Goal: Transaction & Acquisition: Purchase product/service

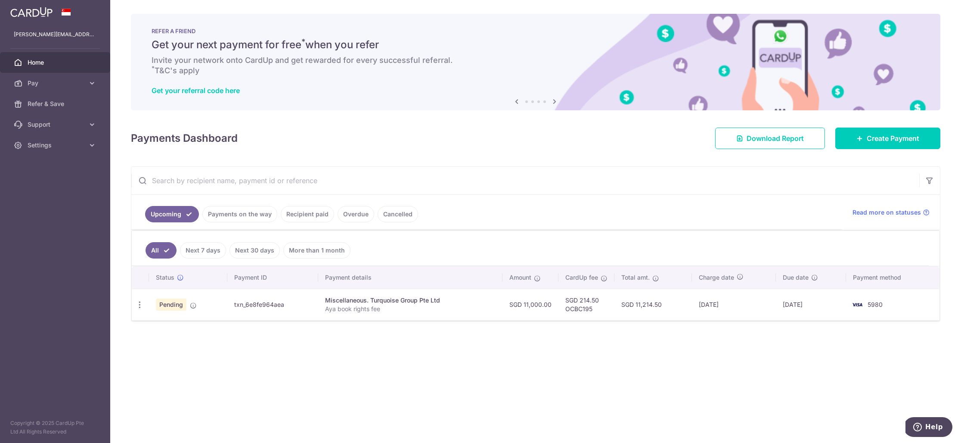
click at [236, 217] on link "Payments on the way" at bounding box center [239, 214] width 75 height 16
click at [299, 218] on link "Recipient paid" at bounding box center [307, 214] width 53 height 16
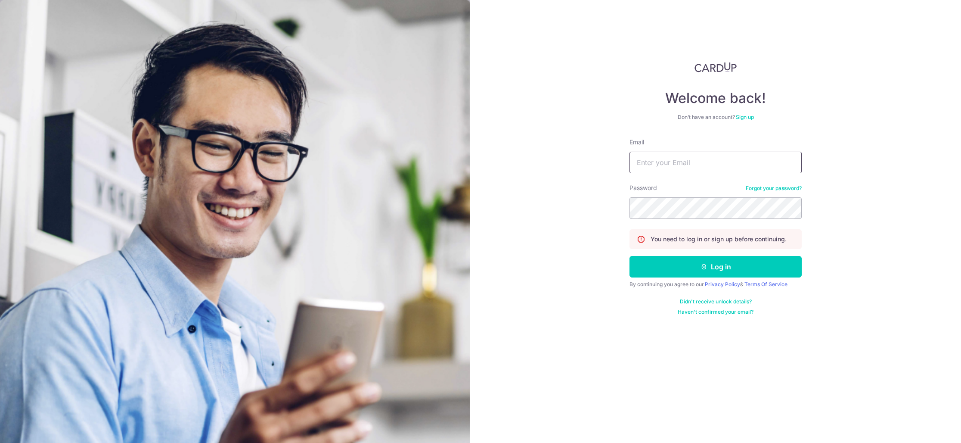
click at [675, 164] on input "Email" at bounding box center [715, 163] width 172 height 22
type input "[PERSON_NAME][EMAIL_ADDRESS][DOMAIN_NAME]"
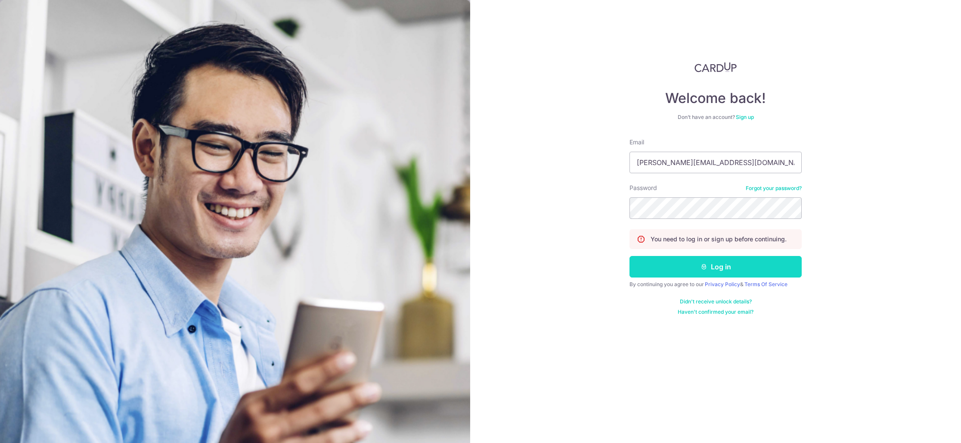
click at [688, 261] on button "Log in" at bounding box center [715, 267] width 172 height 22
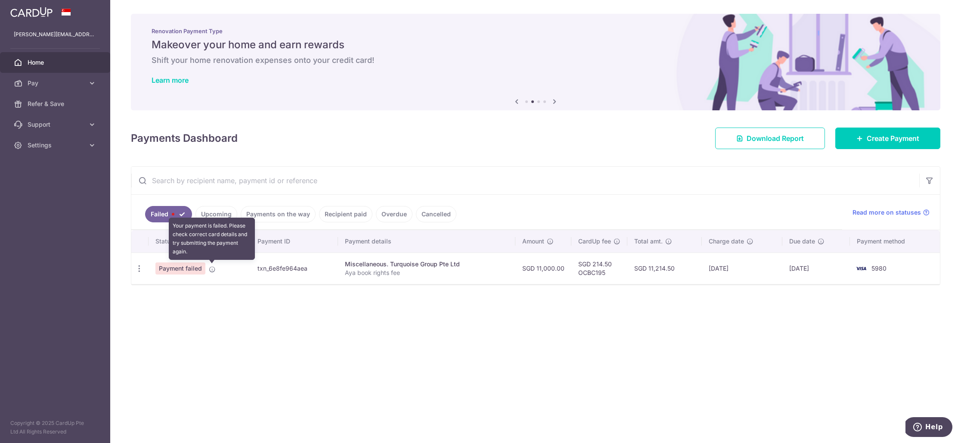
click at [212, 269] on icon at bounding box center [212, 269] width 7 height 7
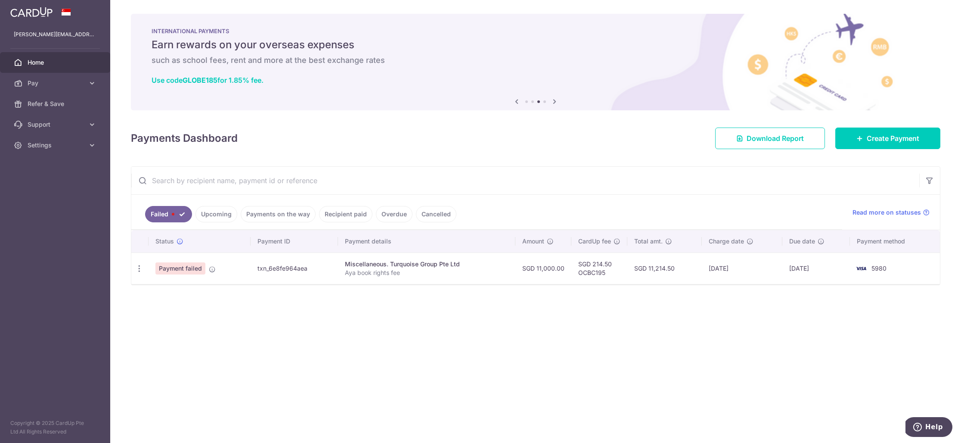
click at [187, 270] on span "Payment failed" at bounding box center [180, 268] width 50 height 12
click at [381, 266] on div "Miscellaneous. Turquoise Group Pte Ltd" at bounding box center [426, 264] width 163 height 9
click at [886, 271] on span "5980" at bounding box center [878, 267] width 15 height 7
drag, startPoint x: 174, startPoint y: 269, endPoint x: 130, endPoint y: 268, distance: 44.4
click at [163, 269] on span "Payment failed" at bounding box center [180, 268] width 50 height 12
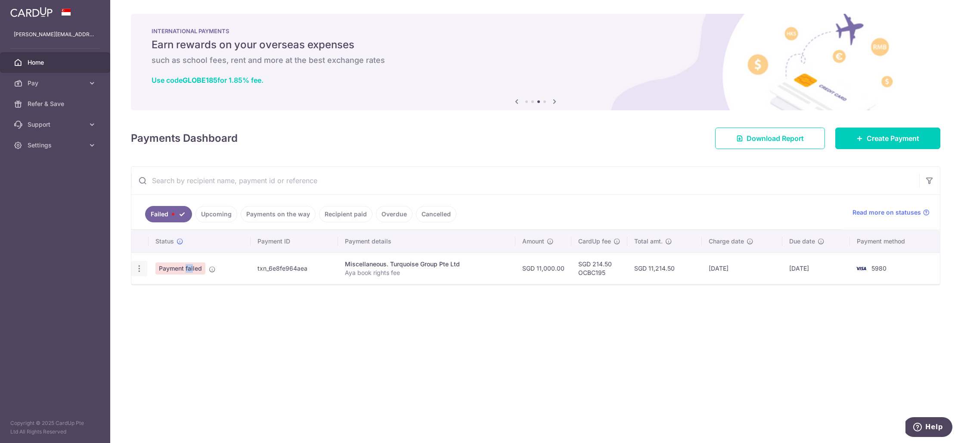
click at [138, 267] on icon "button" at bounding box center [139, 268] width 9 height 9
click at [171, 289] on span "Update payment" at bounding box center [185, 292] width 59 height 10
radio input "true"
type input "11,000.00"
type input "Aya book rights fee"
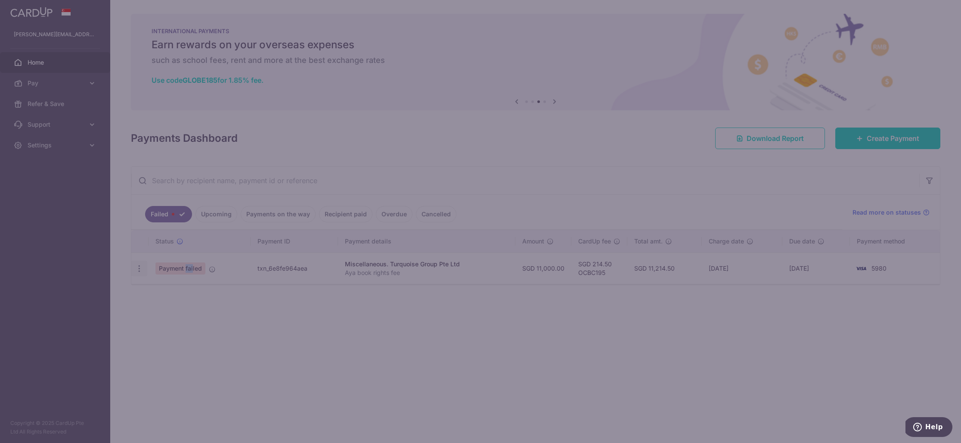
type input "OCBC195"
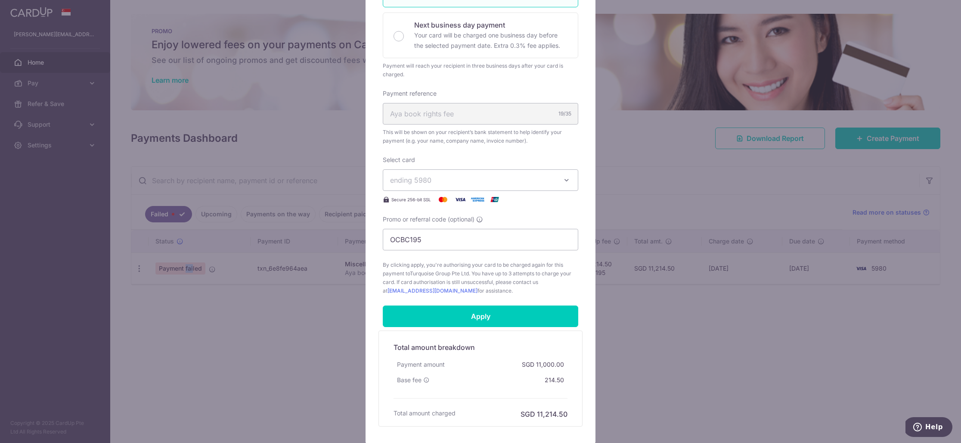
scroll to position [254, 0]
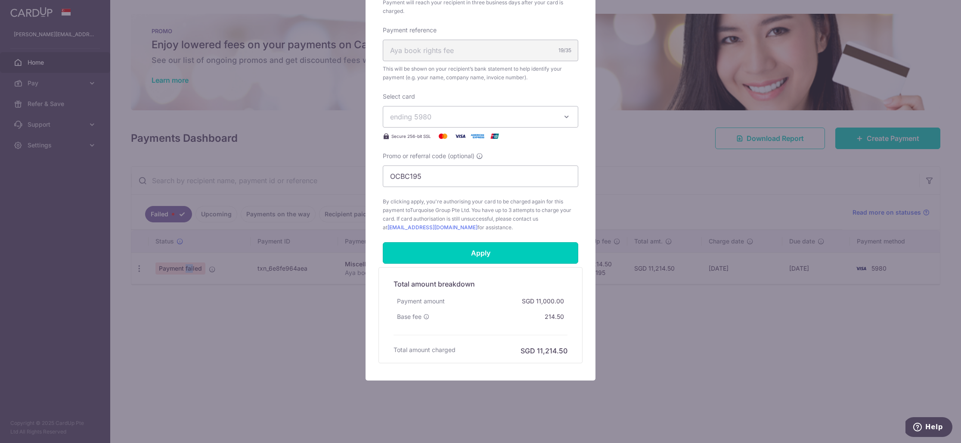
click at [460, 251] on input "Apply" at bounding box center [480, 253] width 195 height 22
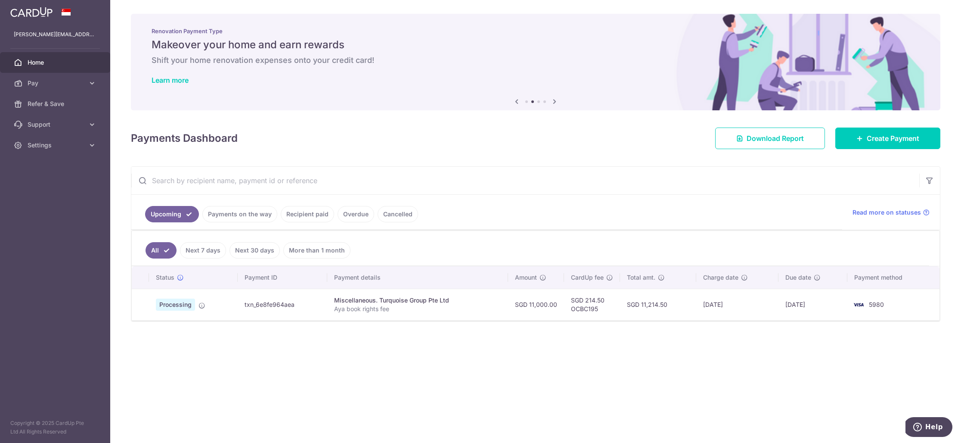
click at [52, 57] on link "Home" at bounding box center [55, 62] width 110 height 21
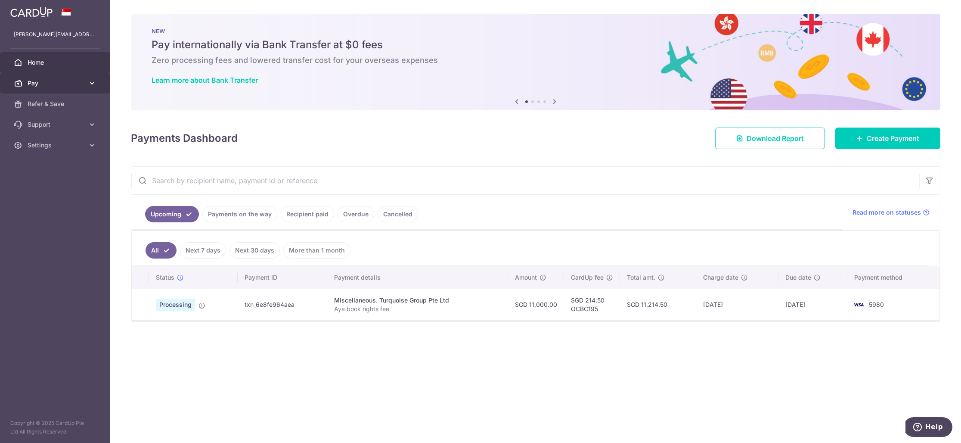
click at [87, 86] on link "Pay" at bounding box center [55, 83] width 110 height 21
click at [53, 121] on span "Recipients" at bounding box center [56, 124] width 57 height 9
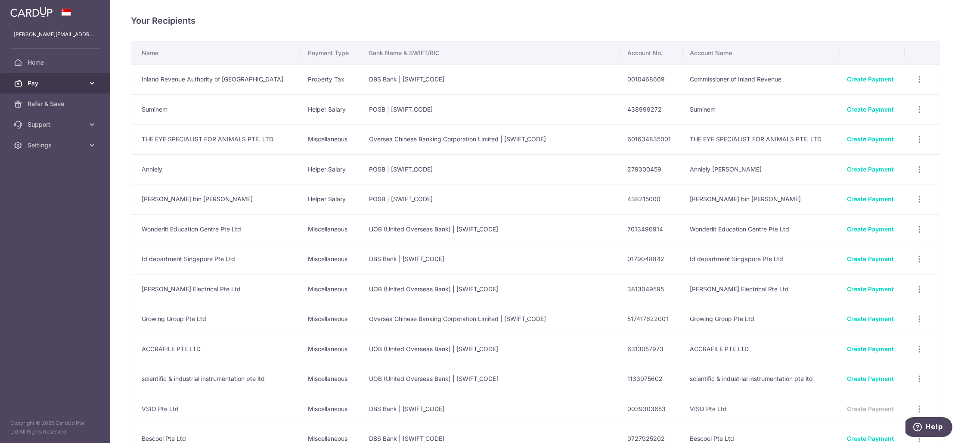
click at [84, 77] on link "Pay" at bounding box center [55, 83] width 110 height 21
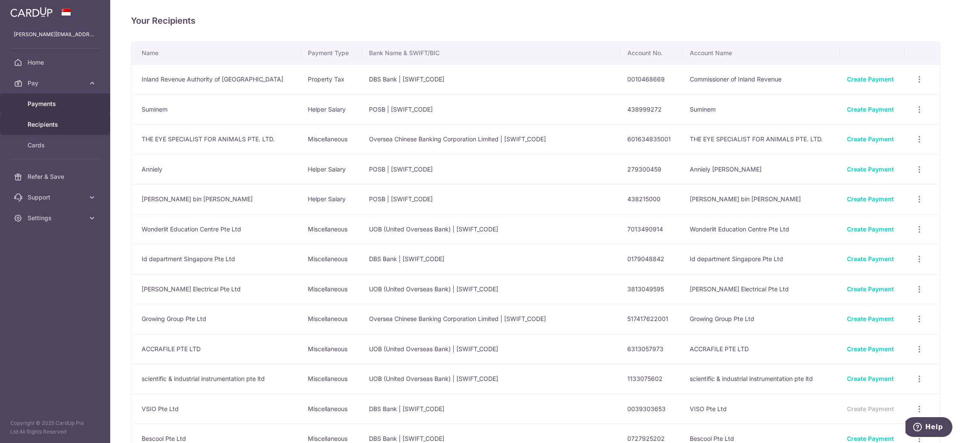
click at [57, 106] on span "Payments" at bounding box center [56, 103] width 57 height 9
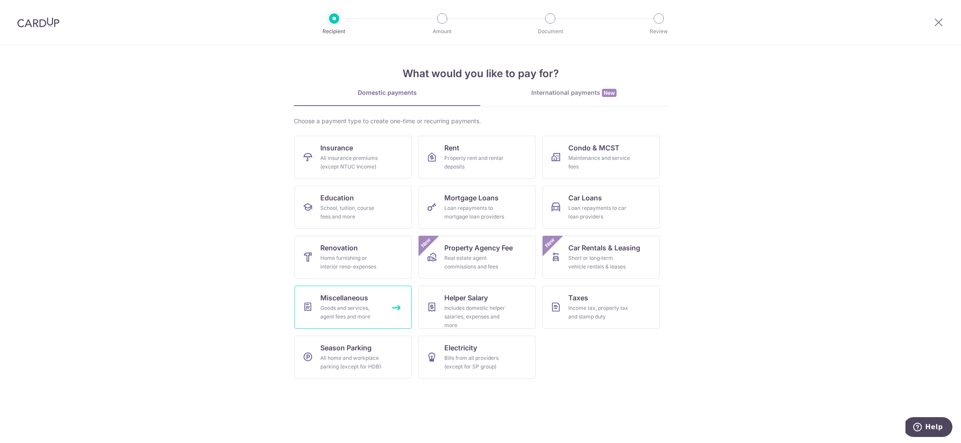
click at [355, 305] on div "Goods and services, agent fees and more" at bounding box center [351, 312] width 62 height 17
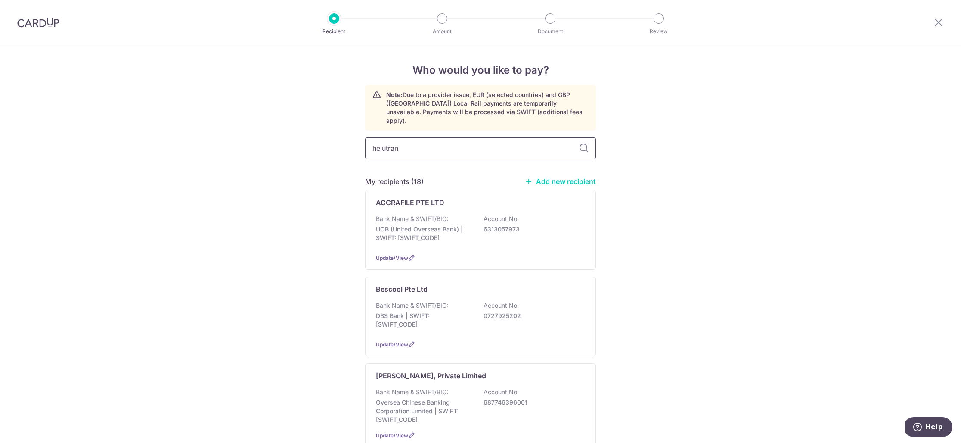
type input "helutrans"
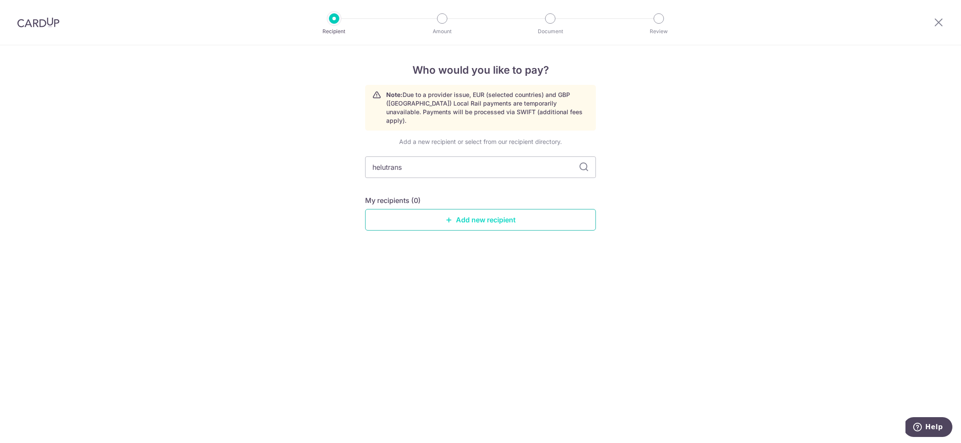
click at [484, 210] on link "Add new recipient" at bounding box center [480, 220] width 231 height 22
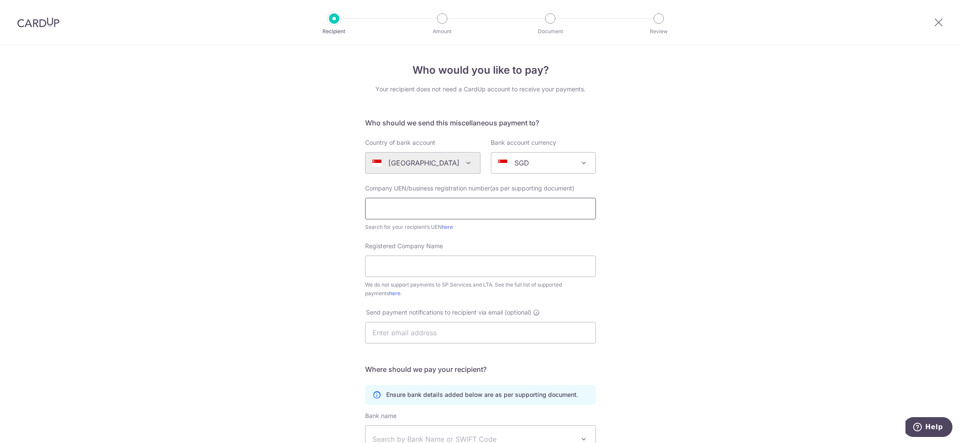
click at [425, 211] on input "text" at bounding box center [480, 209] width 231 height 22
click at [422, 269] on input "Registered Company Name" at bounding box center [480, 266] width 231 height 22
paste input "Helu-Trans (S) Pte Ltd"
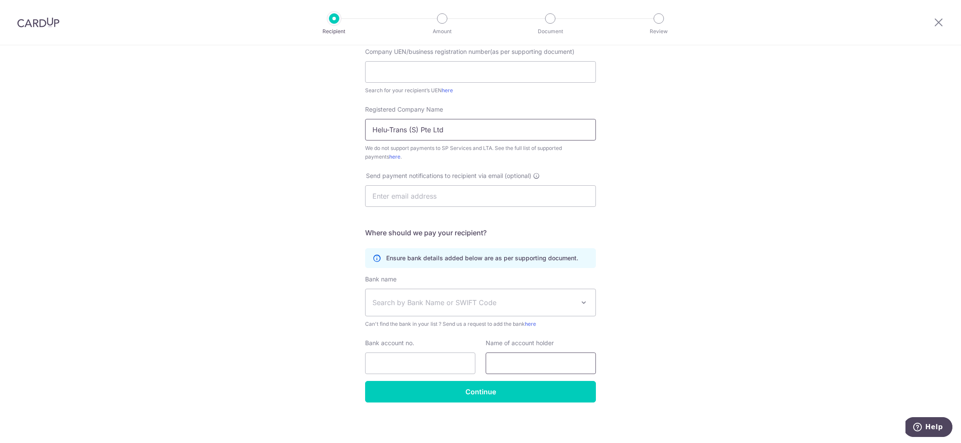
type input "Helu-Trans (S) Pte Ltd"
click at [519, 360] on input "text" at bounding box center [541, 363] width 110 height 22
paste input "Helu-Trans (S) Pte Ltd"
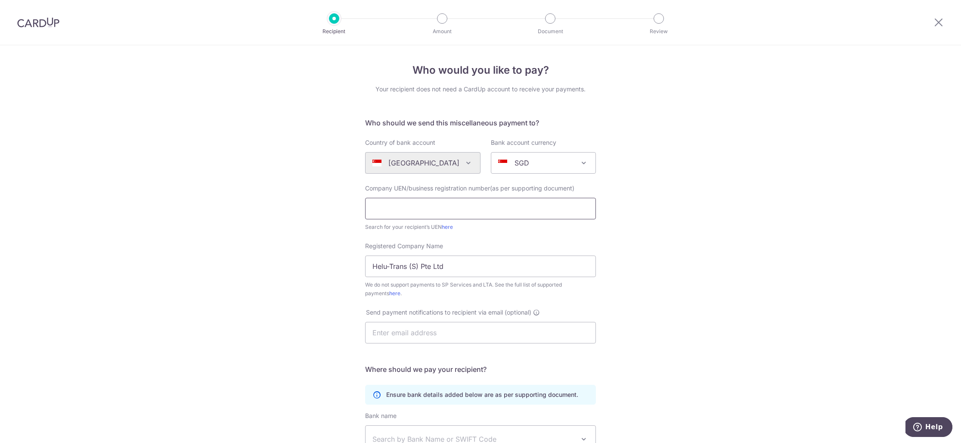
type input "Helu-Trans (S) Pte Ltd"
click at [434, 211] on input "text" at bounding box center [480, 209] width 231 height 22
paste input "197902286N"
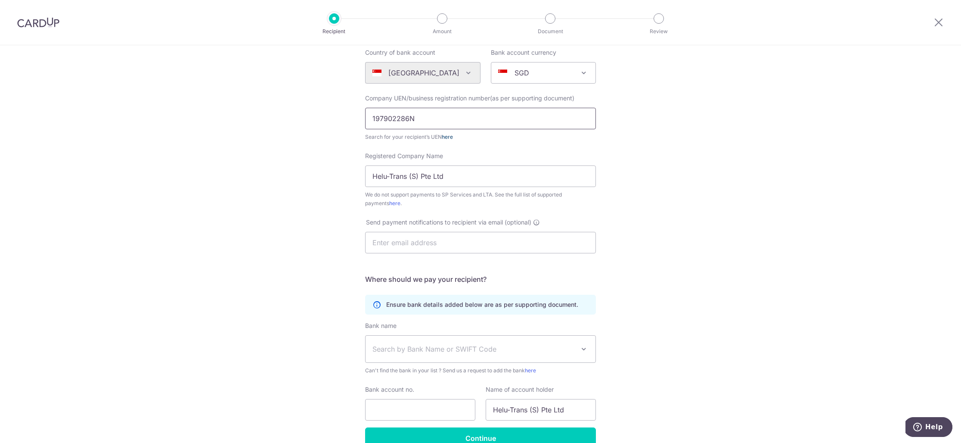
scroll to position [136, 0]
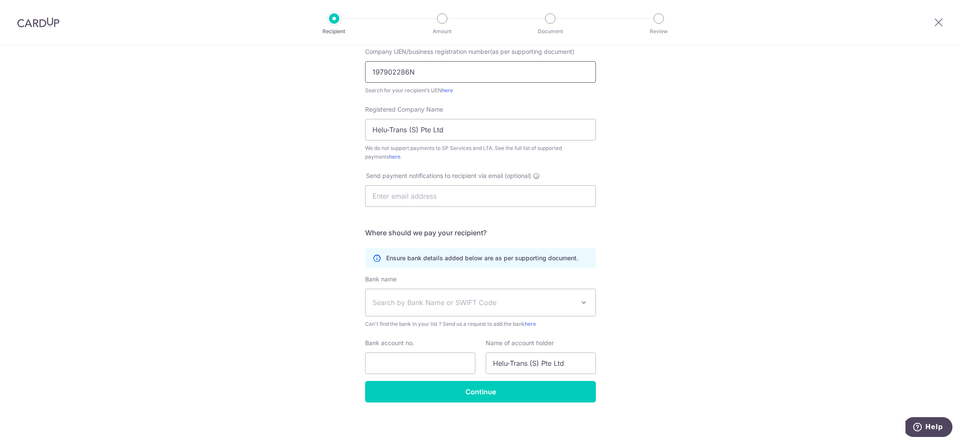
type input "197902286N"
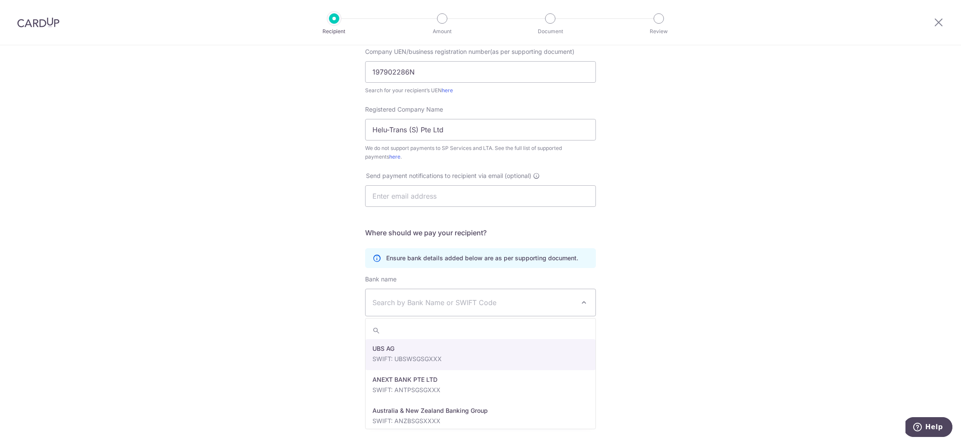
click at [432, 309] on span "Search by Bank Name or SWIFT Code" at bounding box center [480, 302] width 230 height 27
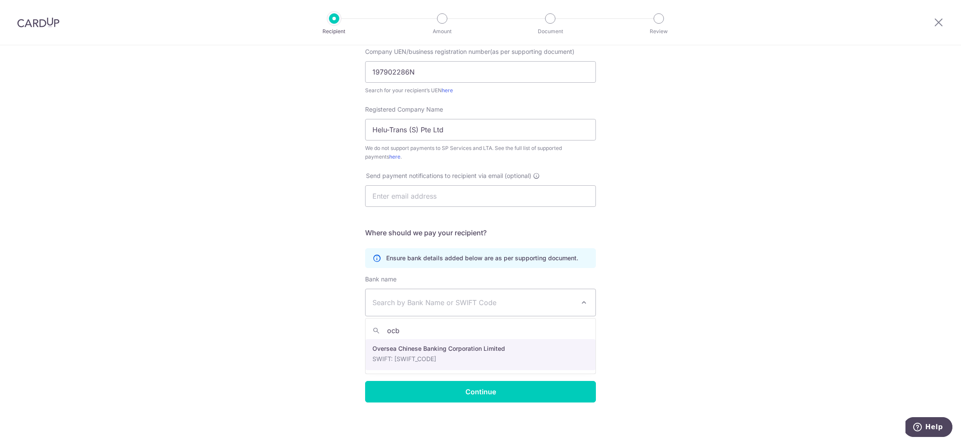
type input "ocb"
select select "12"
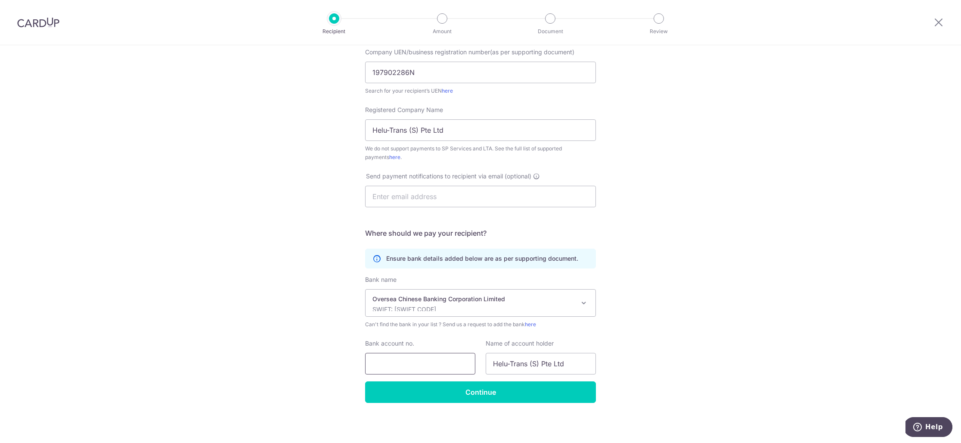
click at [418, 368] on input "Bank account no." at bounding box center [420, 364] width 110 height 22
paste input "0101360290"
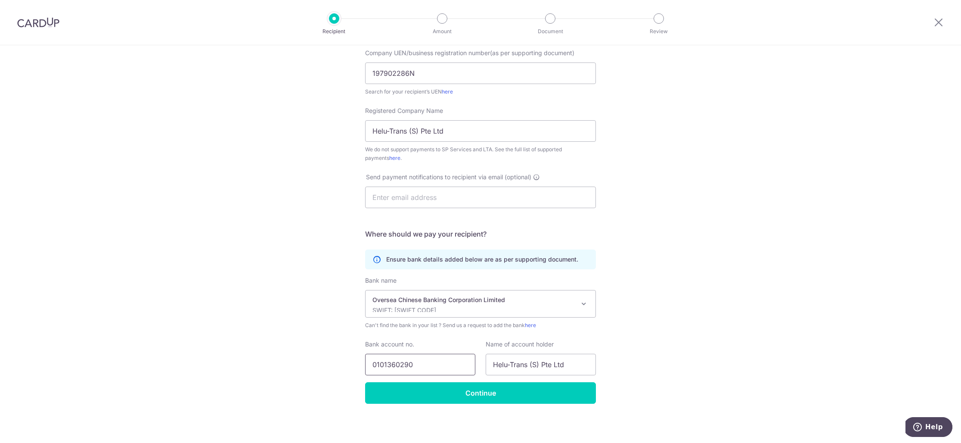
type input "0101360290"
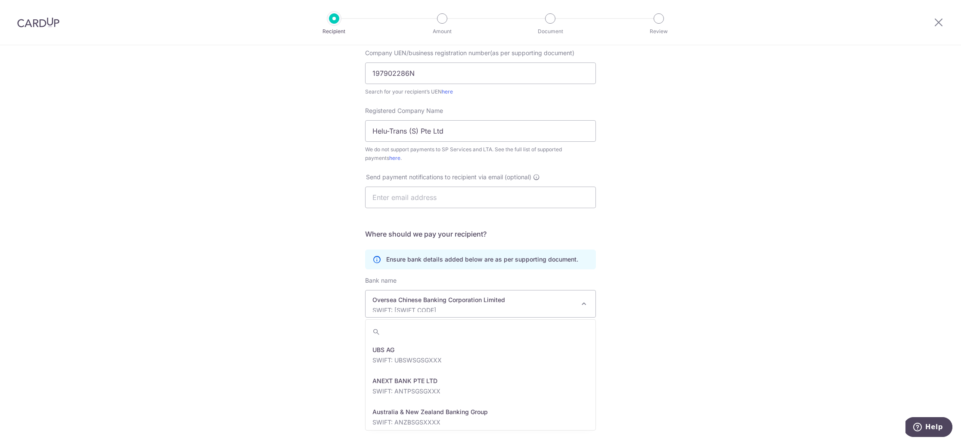
click at [448, 298] on p "Oversea Chinese Banking Corporation Limited" at bounding box center [473, 299] width 202 height 9
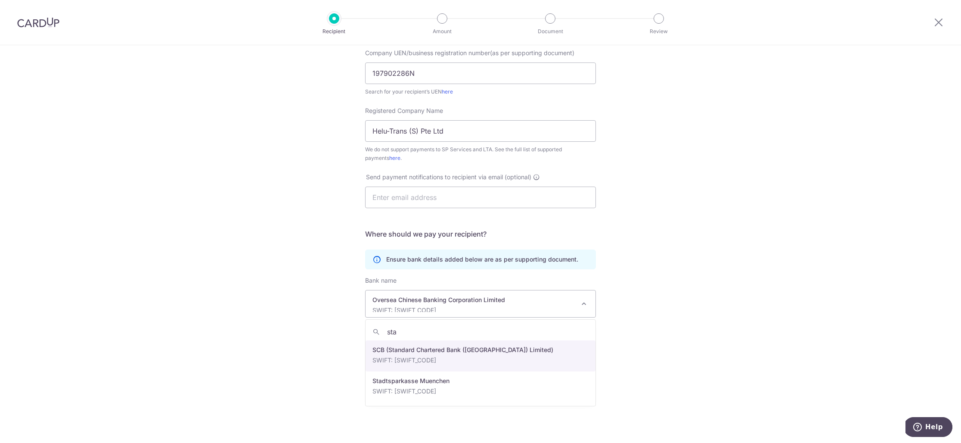
type input "sta"
select select "14"
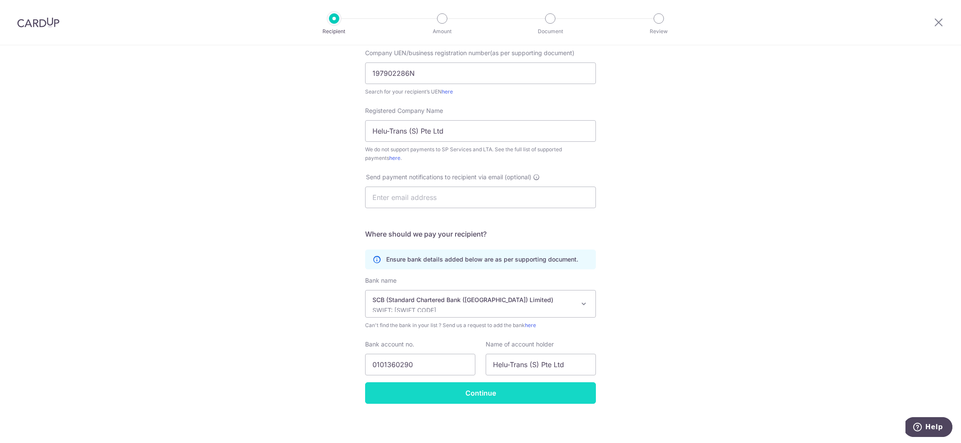
click at [469, 392] on input "Continue" at bounding box center [480, 393] width 231 height 22
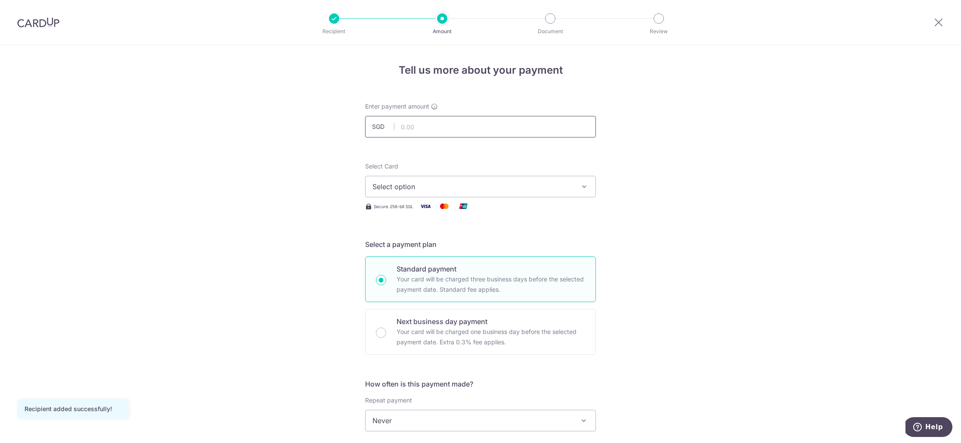
click at [438, 129] on input "text" at bounding box center [480, 127] width 231 height 22
type input "1,780.52"
drag, startPoint x: 239, startPoint y: 118, endPoint x: 249, endPoint y: 126, distance: 12.2
click at [242, 120] on div "Tell us more about your payment Enter payment amount SGD 1,780.52 1780.52 Recip…" at bounding box center [480, 434] width 961 height 779
click at [402, 185] on span "Select option" at bounding box center [472, 186] width 201 height 10
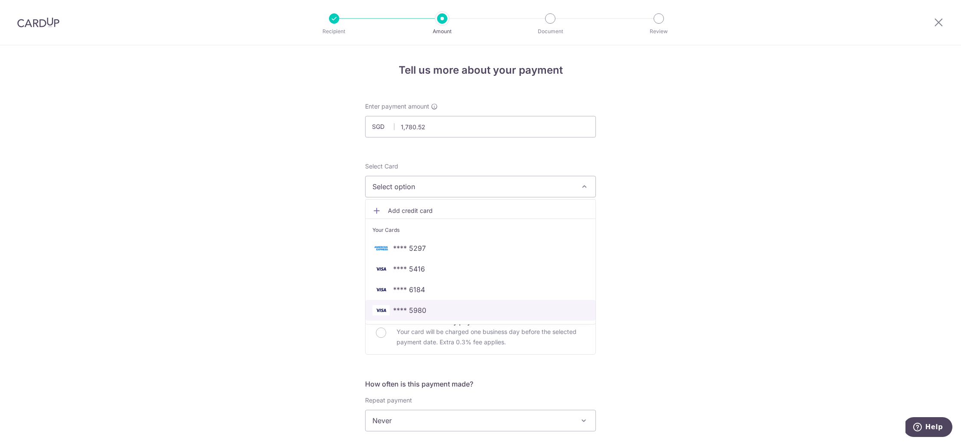
click at [436, 314] on span "**** 5980" at bounding box center [480, 310] width 216 height 10
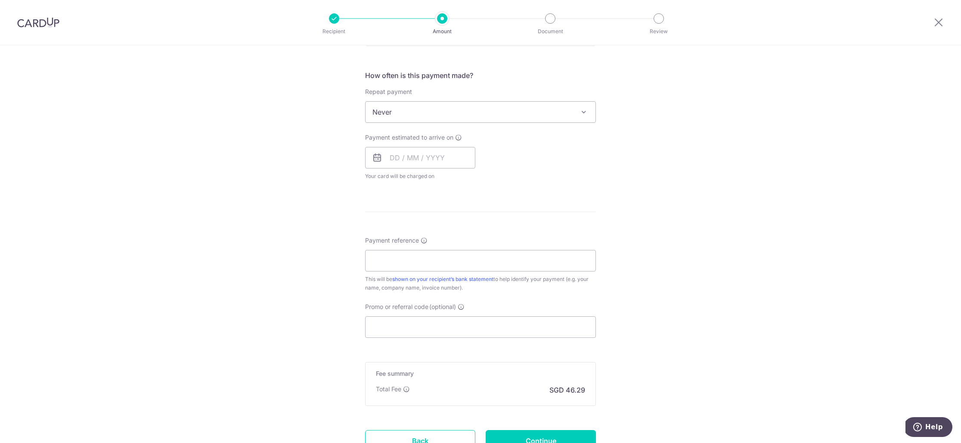
scroll to position [339, 0]
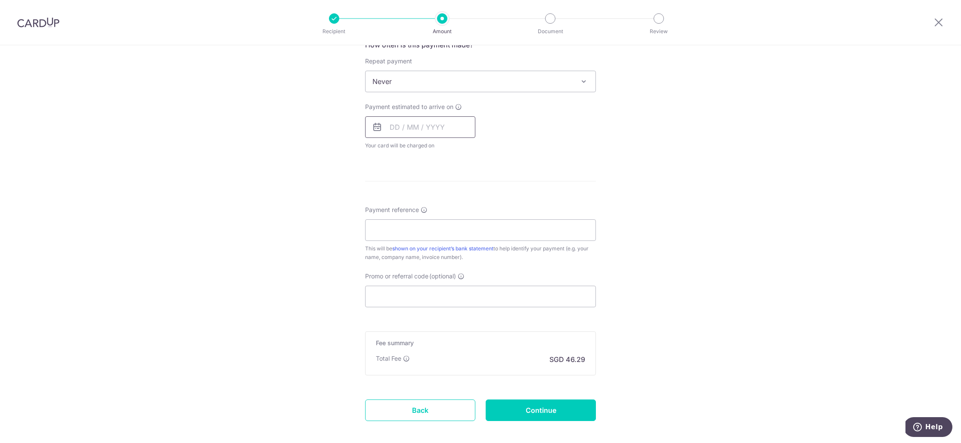
click at [415, 118] on input "text" at bounding box center [420, 127] width 110 height 22
drag, startPoint x: 374, startPoint y: 213, endPoint x: 387, endPoint y: 214, distance: 12.6
click at [374, 213] on table "Sun Mon Tue Wed Thu Fri Sat 1 2 3 4 5 6 7 8 9 10 11 12 13 14 15 16 17 18 19 20 …" at bounding box center [434, 222] width 121 height 121
click at [454, 224] on link "14" at bounding box center [452, 223] width 14 height 14
type input "14/08/2025"
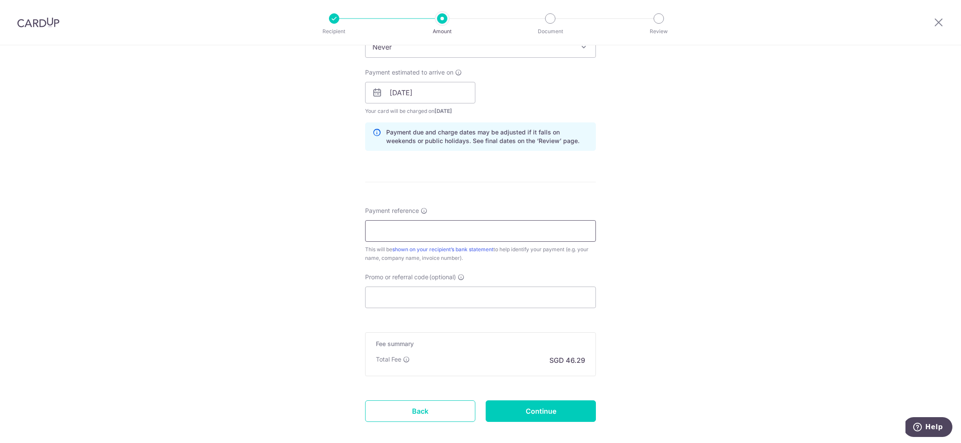
scroll to position [374, 0]
click at [406, 235] on input "Payment reference" at bounding box center [480, 230] width 231 height 22
click at [412, 302] on input "Promo or referral code (optional)" at bounding box center [480, 296] width 231 height 22
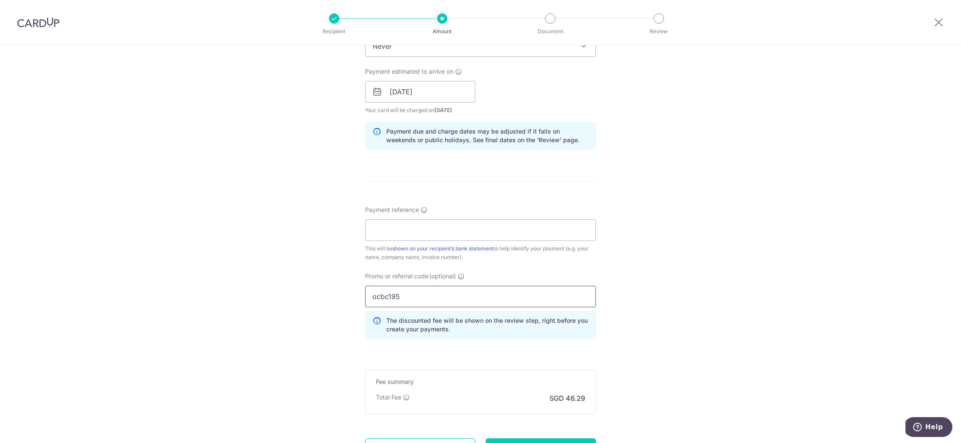
type input "ocbc195"
click at [418, 236] on input "Payment reference" at bounding box center [480, 230] width 231 height 22
paste input "I2504021 & I2507023."
click at [410, 232] on input "I2504021 & I2507023." at bounding box center [480, 230] width 231 height 22
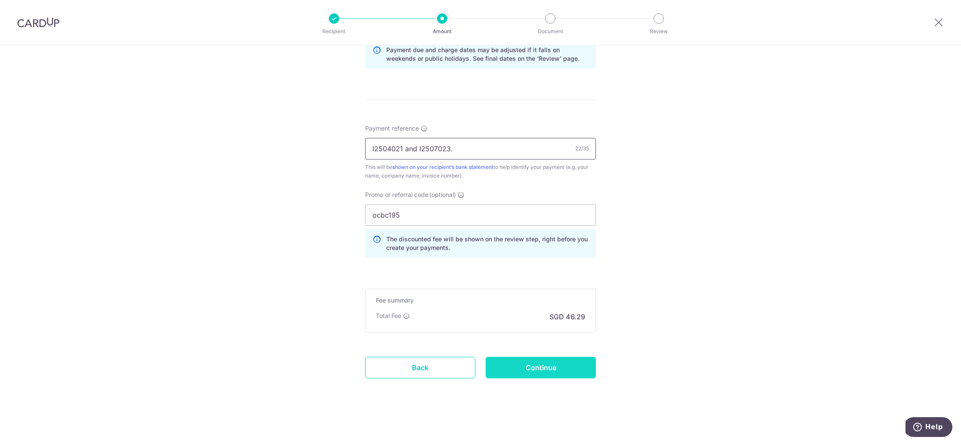
type input "I2504021 and I2507023."
click at [554, 363] on input "Continue" at bounding box center [541, 367] width 110 height 22
type input "Create Schedule"
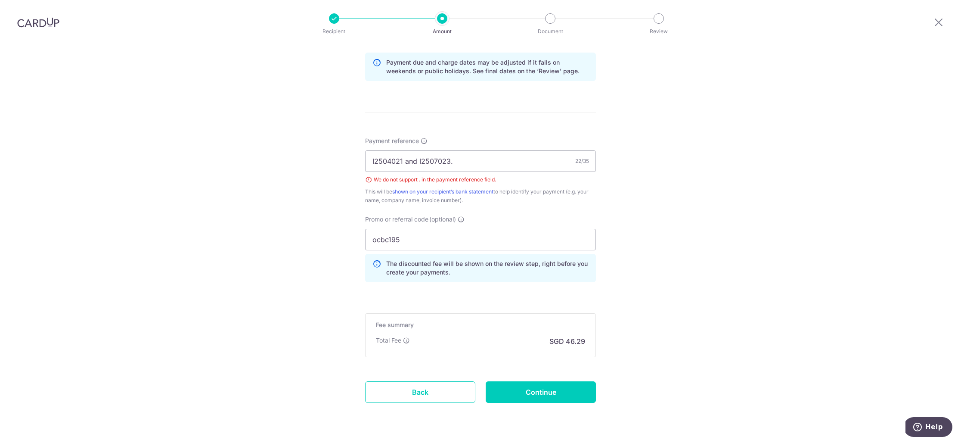
scroll to position [442, 0]
click at [458, 166] on input "I2504021 and I2507023." at bounding box center [480, 162] width 231 height 22
type input "I2504021 and I2507023"
drag, startPoint x: 532, startPoint y: 394, endPoint x: 525, endPoint y: 379, distance: 16.6
click at [532, 394] on input "Continue" at bounding box center [541, 393] width 110 height 22
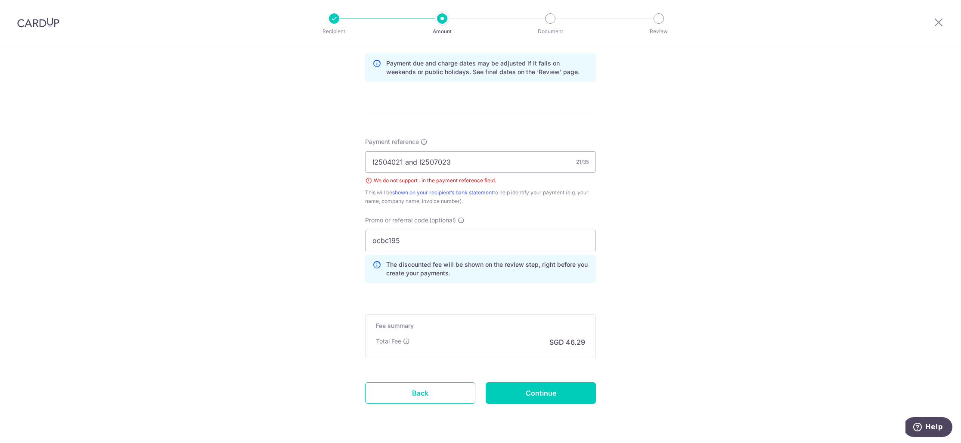
type input "Create Schedule"
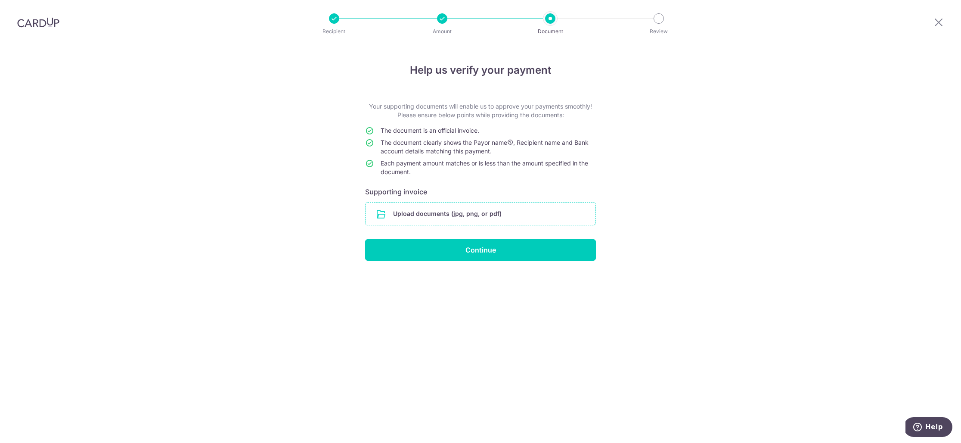
click at [452, 209] on input "file" at bounding box center [480, 213] width 230 height 22
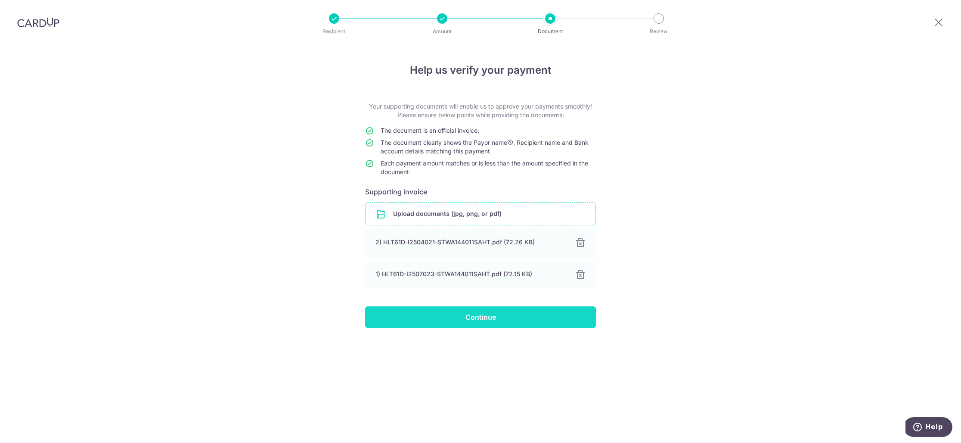
click at [497, 323] on input "Continue" at bounding box center [480, 317] width 231 height 22
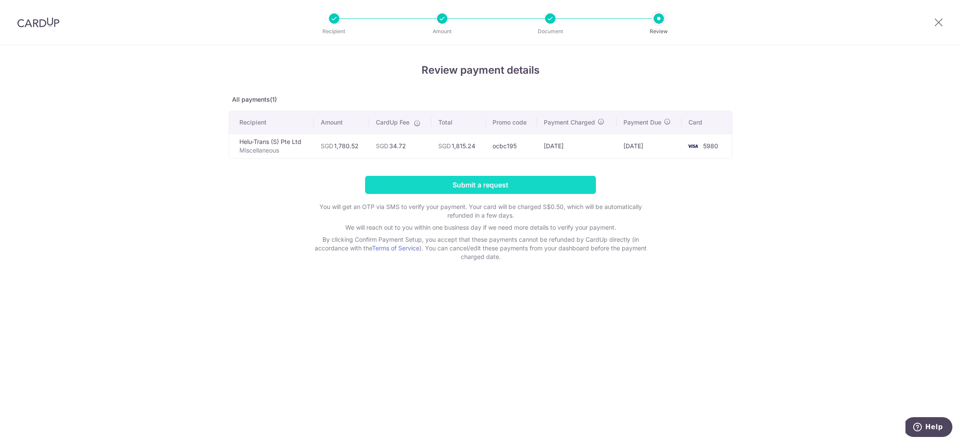
click at [481, 190] on input "Submit a request" at bounding box center [480, 185] width 231 height 18
